Goal: Information Seeking & Learning: Learn about a topic

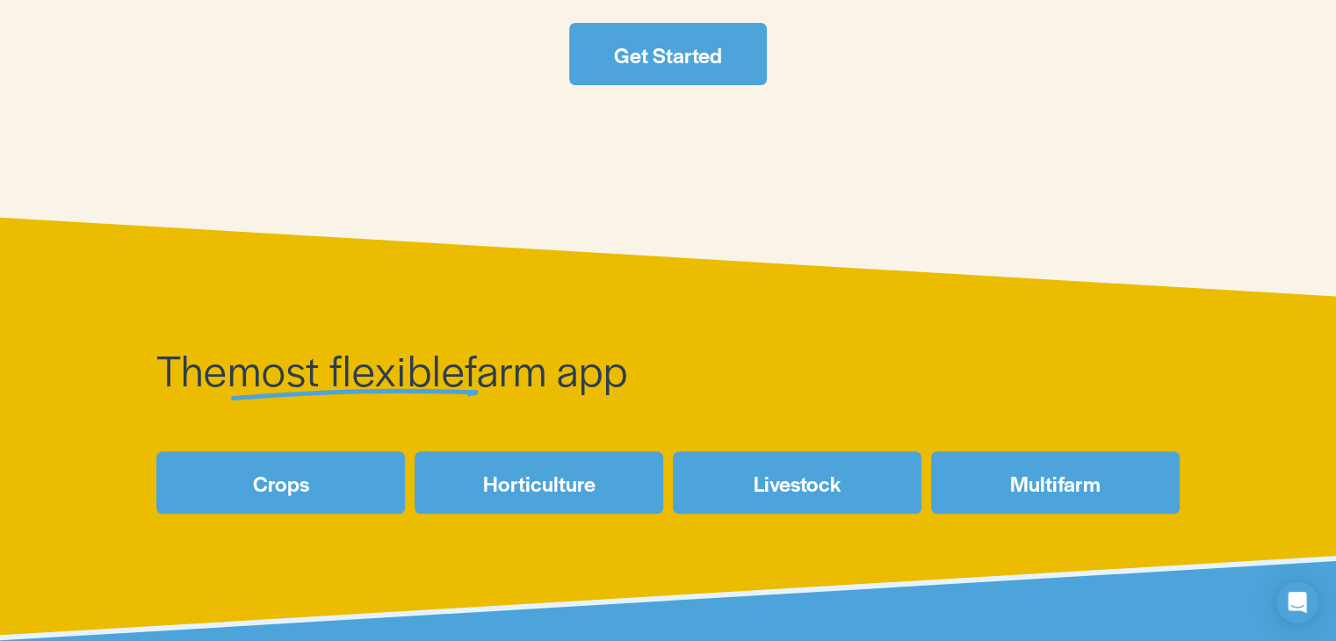
scroll to position [526, 0]
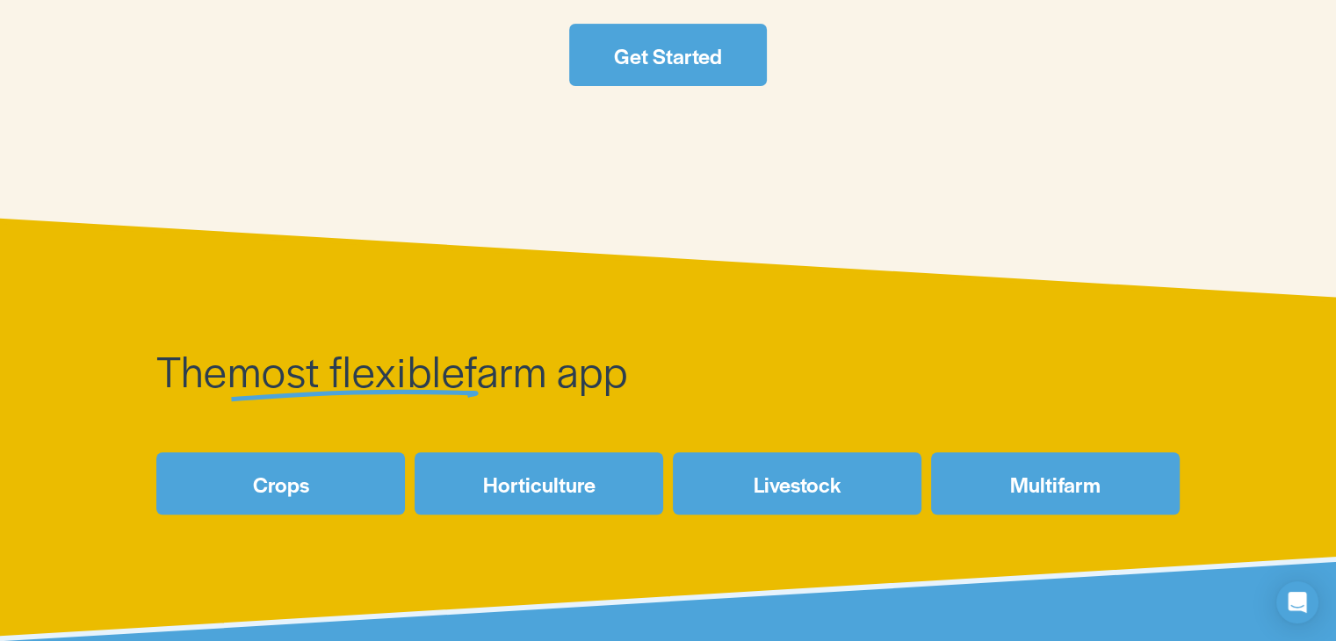
click at [526, 499] on link "Horticulture" at bounding box center [538, 483] width 249 height 62
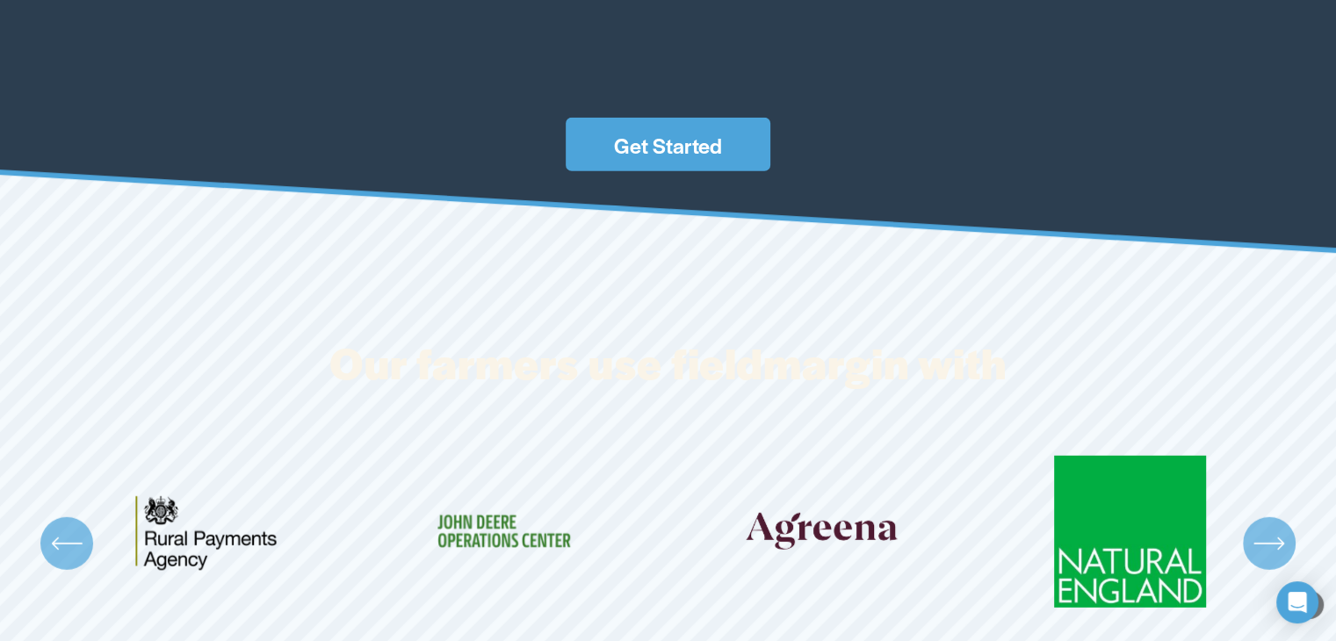
scroll to position [4923, 0]
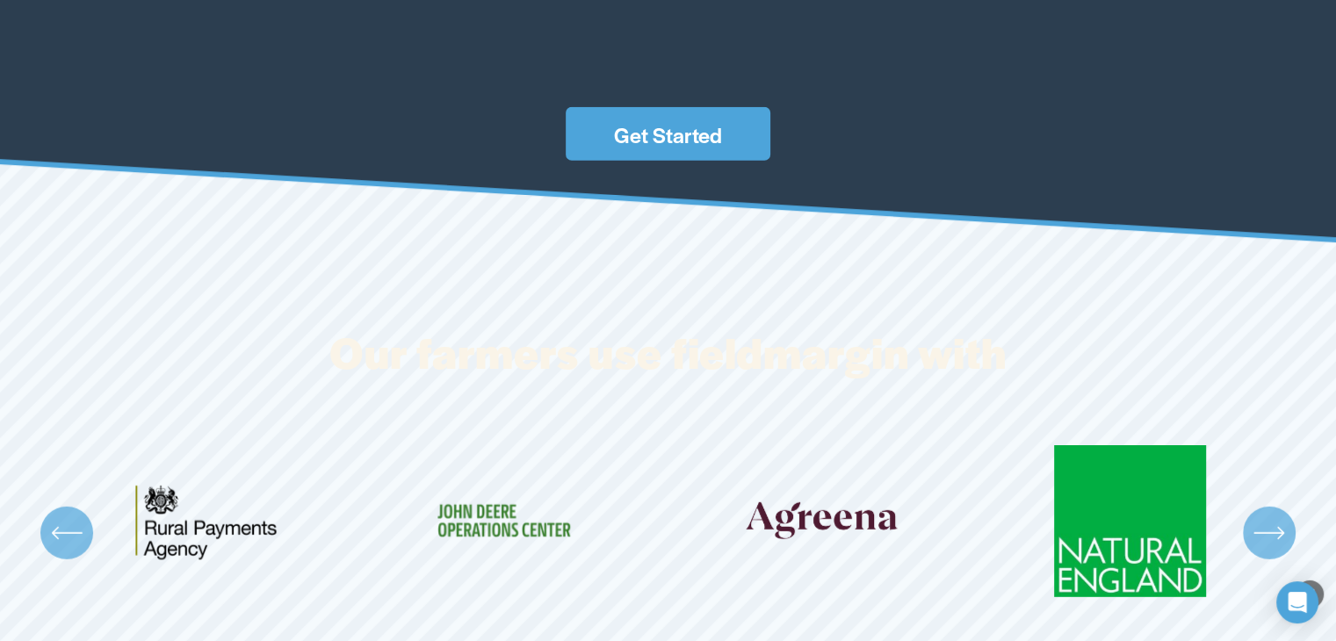
click at [1278, 525] on icon "\a \a \a Next\a \a" at bounding box center [1269, 533] width 32 height 32
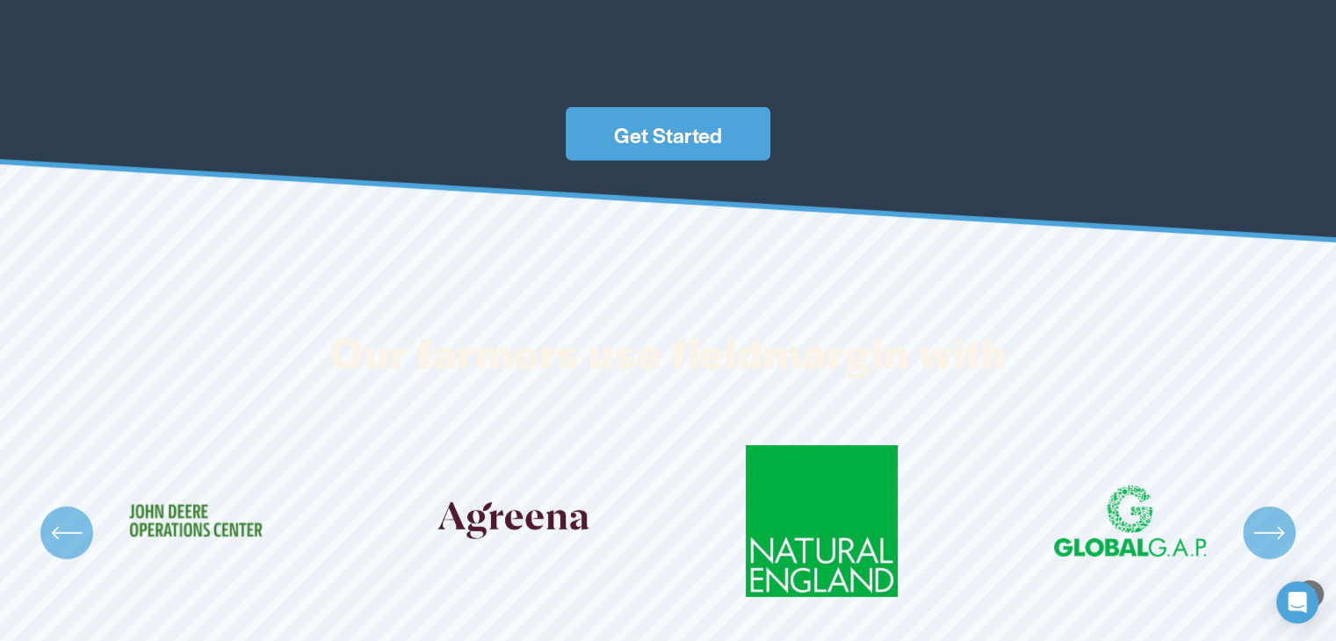
click at [1278, 525] on icon "\a \a \a Next\a \a" at bounding box center [1269, 533] width 32 height 32
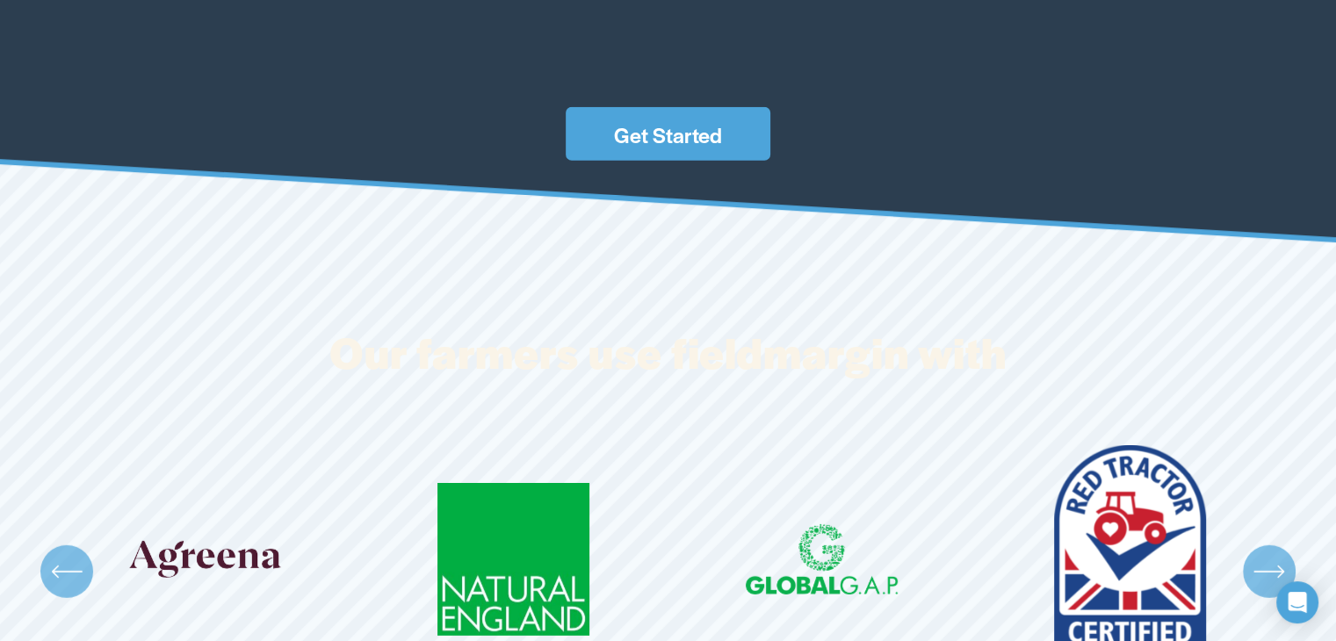
click at [1264, 572] on icon "\a \a \a Next\a \a" at bounding box center [1269, 572] width 32 height 32
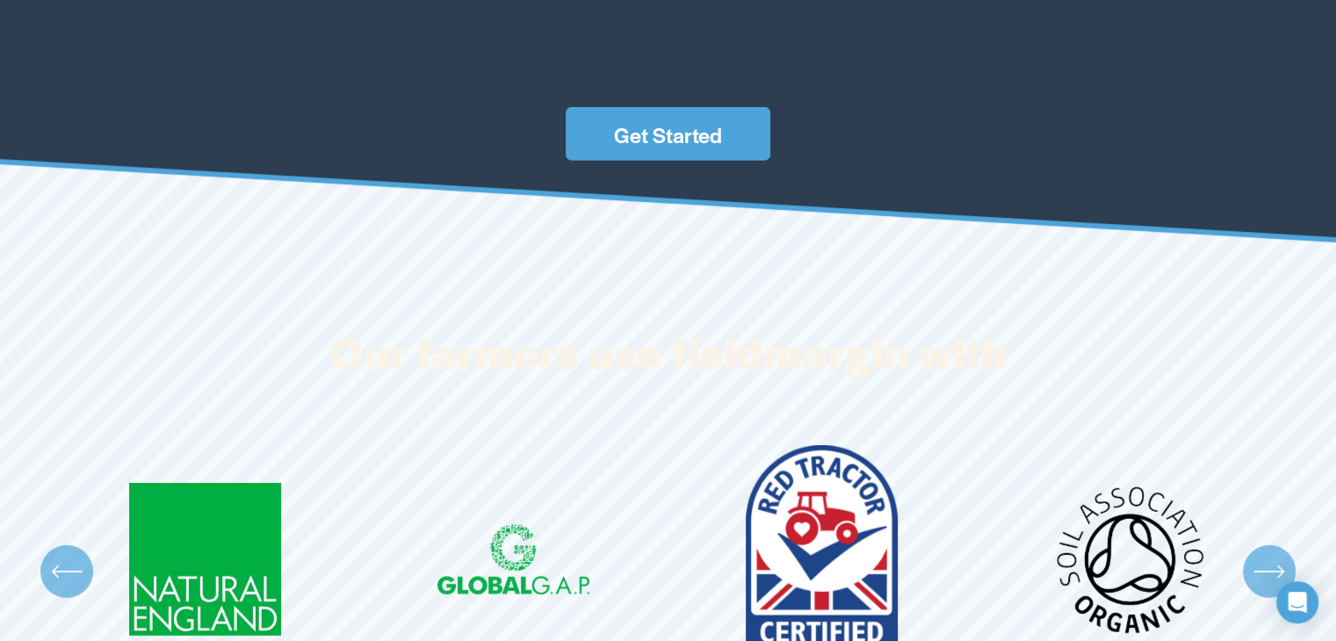
click at [1264, 572] on icon "\a \a \a Next\a \a" at bounding box center [1269, 572] width 32 height 32
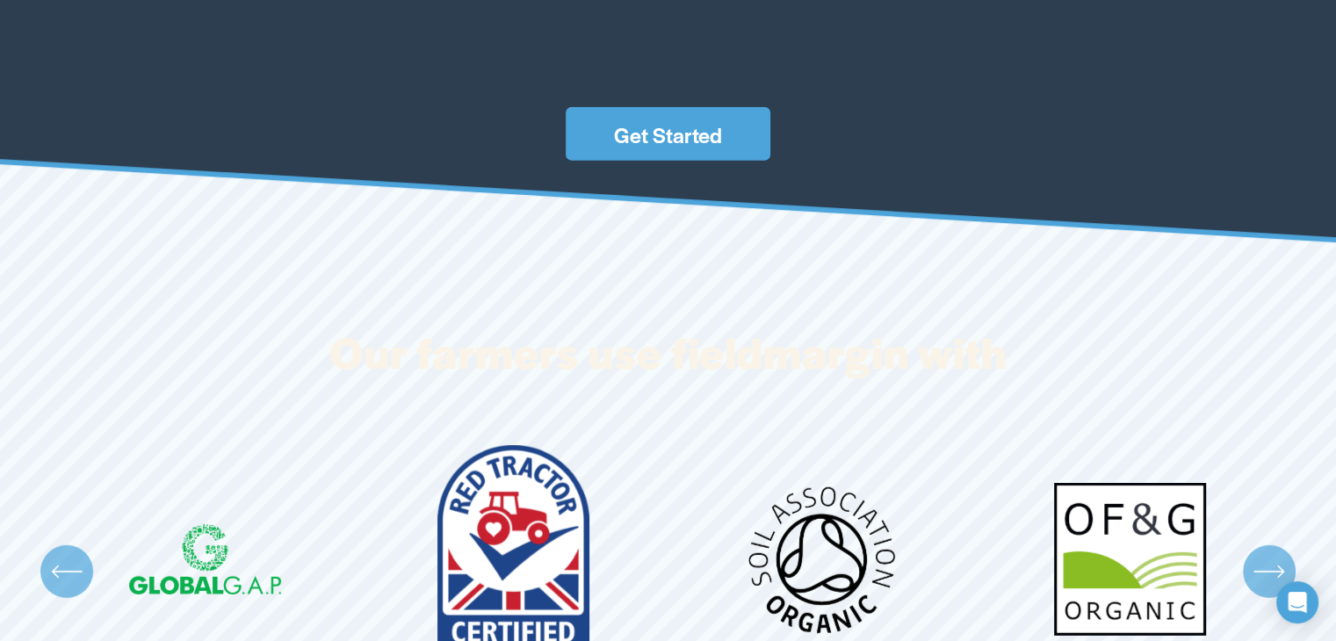
click at [1264, 572] on icon "\a \a \a Next\a \a" at bounding box center [1269, 572] width 32 height 32
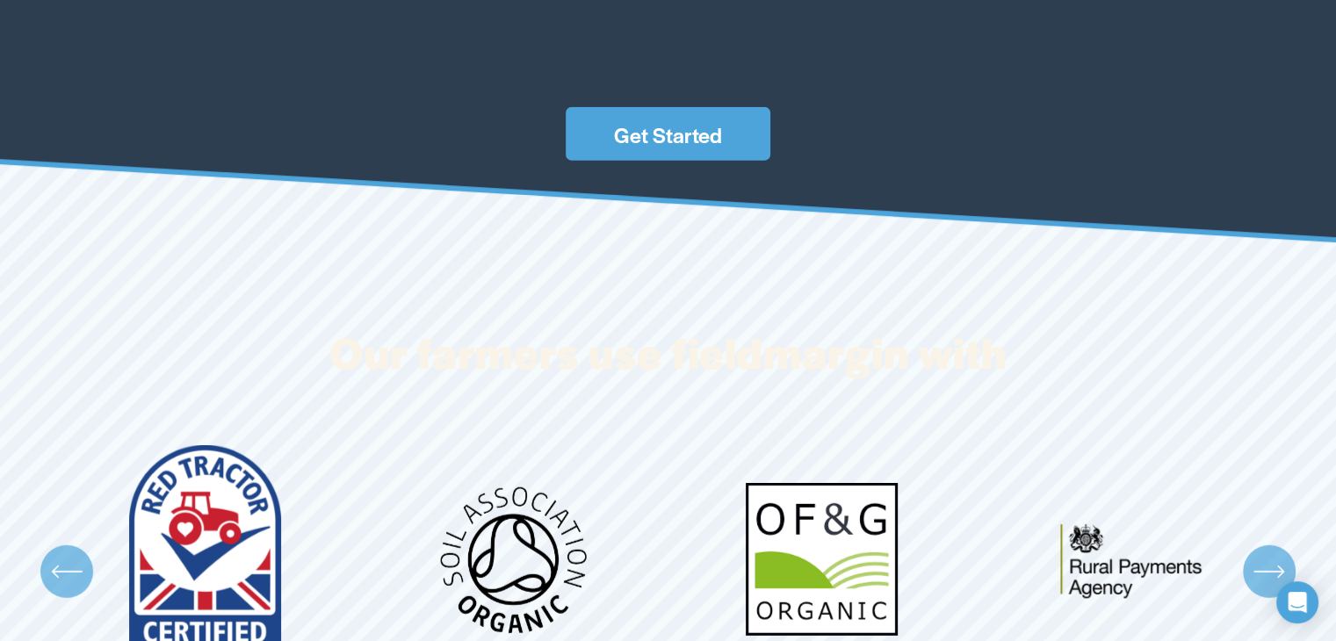
click at [1264, 572] on icon "\a \a \a Next\a \a" at bounding box center [1269, 572] width 32 height 32
